Goal: Find contact information: Find contact information

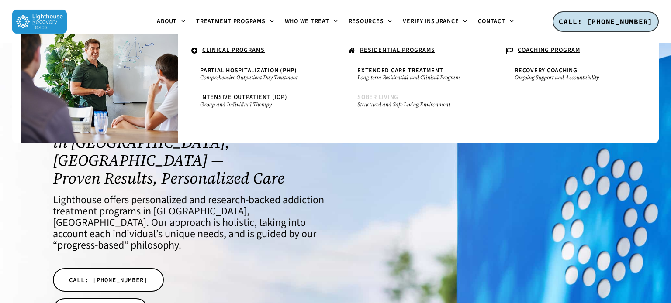
click at [378, 96] on span "Sober Living" at bounding box center [377, 97] width 41 height 9
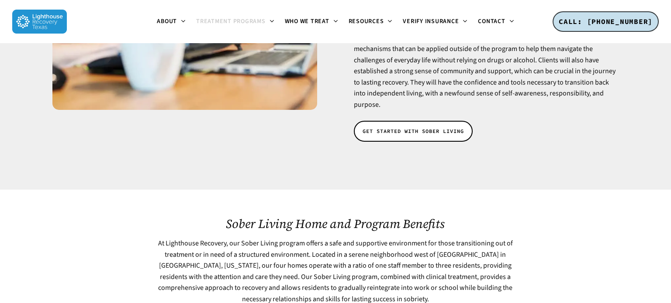
scroll to position [278, 0]
click at [406, 127] on span "GET STARTED WITH SOBER LIVING" at bounding box center [412, 131] width 101 height 9
